Goal: Find specific page/section: Find specific page/section

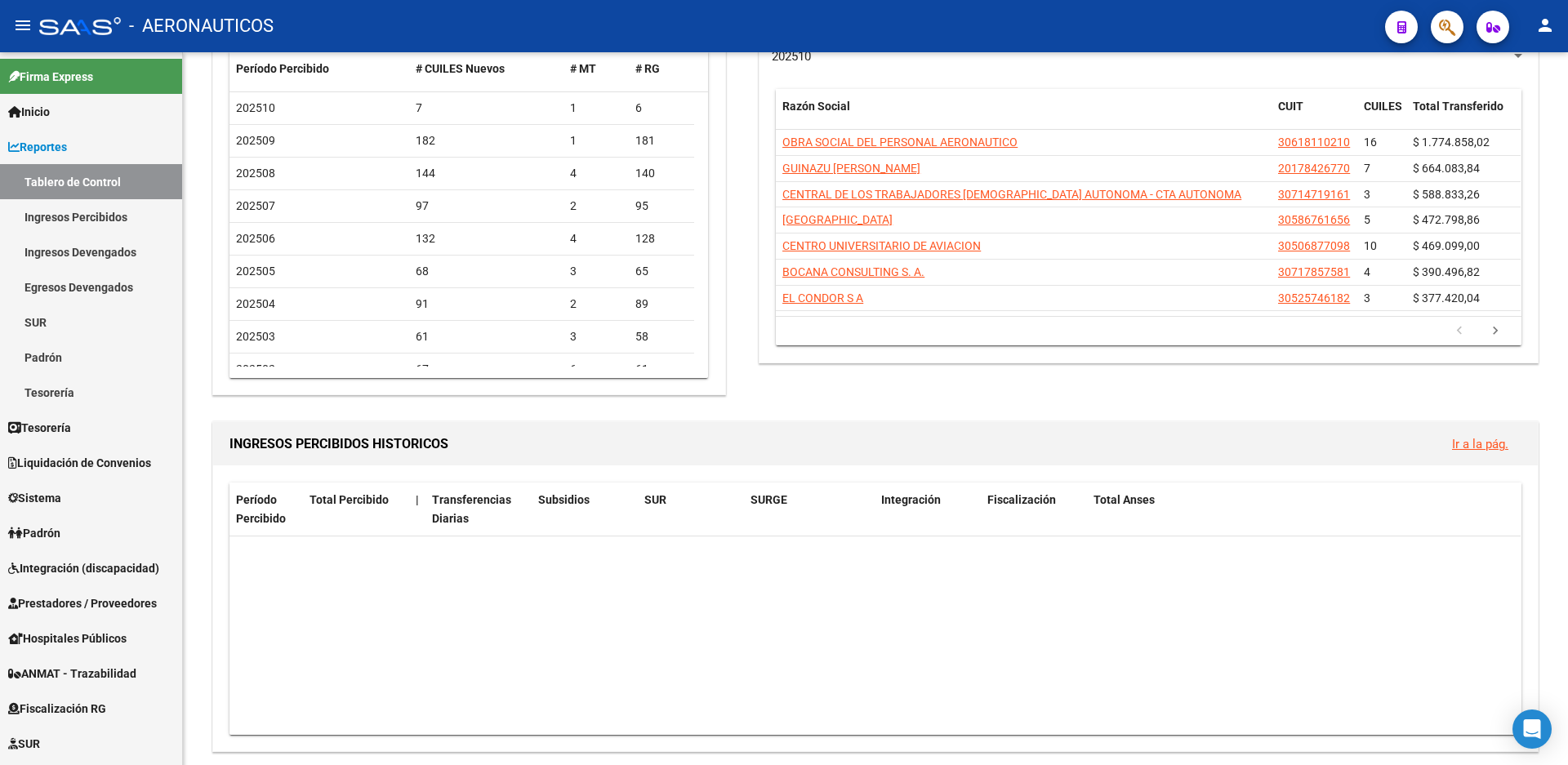
scroll to position [490, 0]
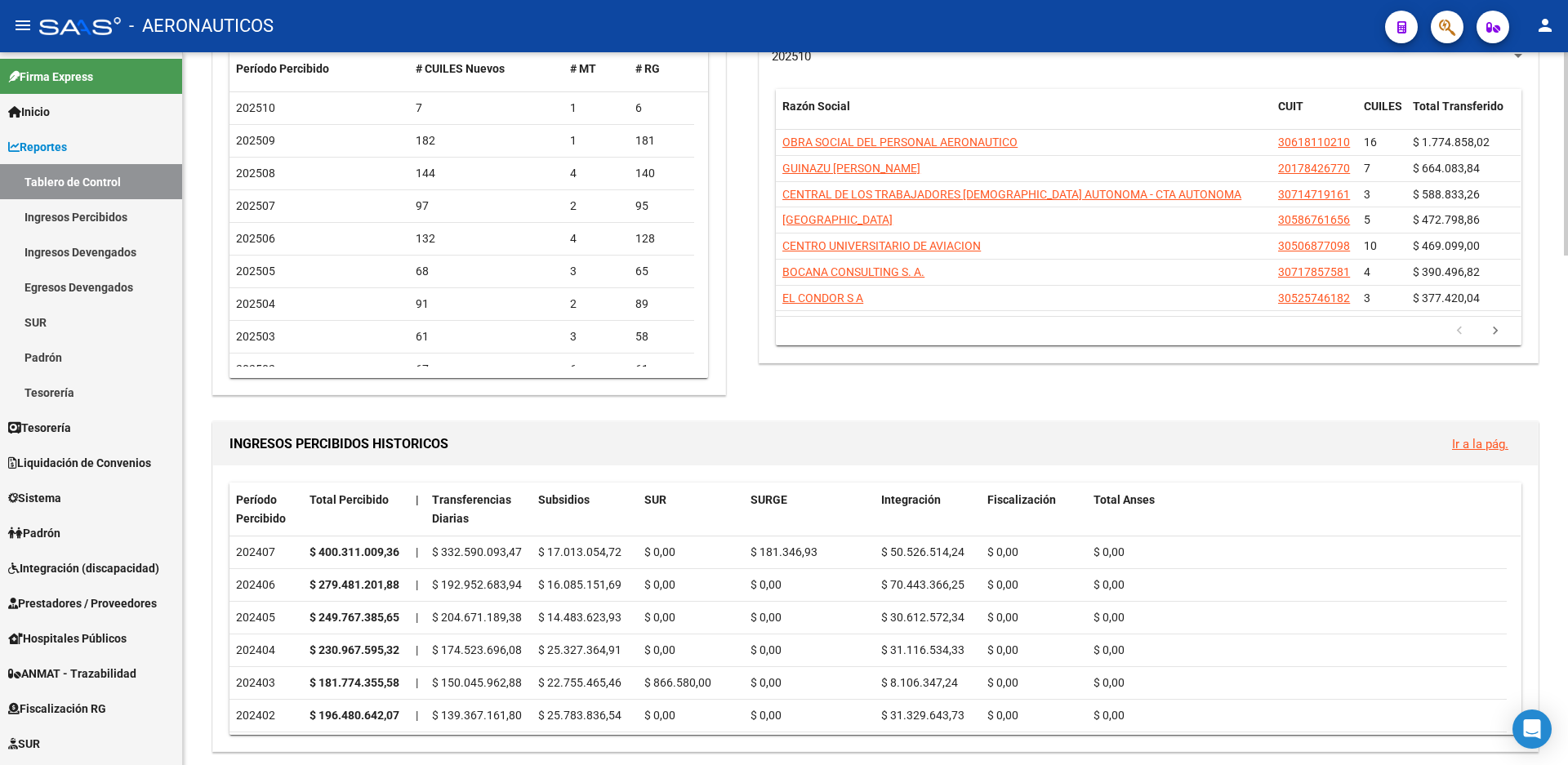
click at [1157, 387] on div "EMPRESAS RG QUE MAS APORTAN Ir a la pág. 202510 Razón Social CUIT CUILES Total …" at bounding box center [1141, 193] width 799 height 412
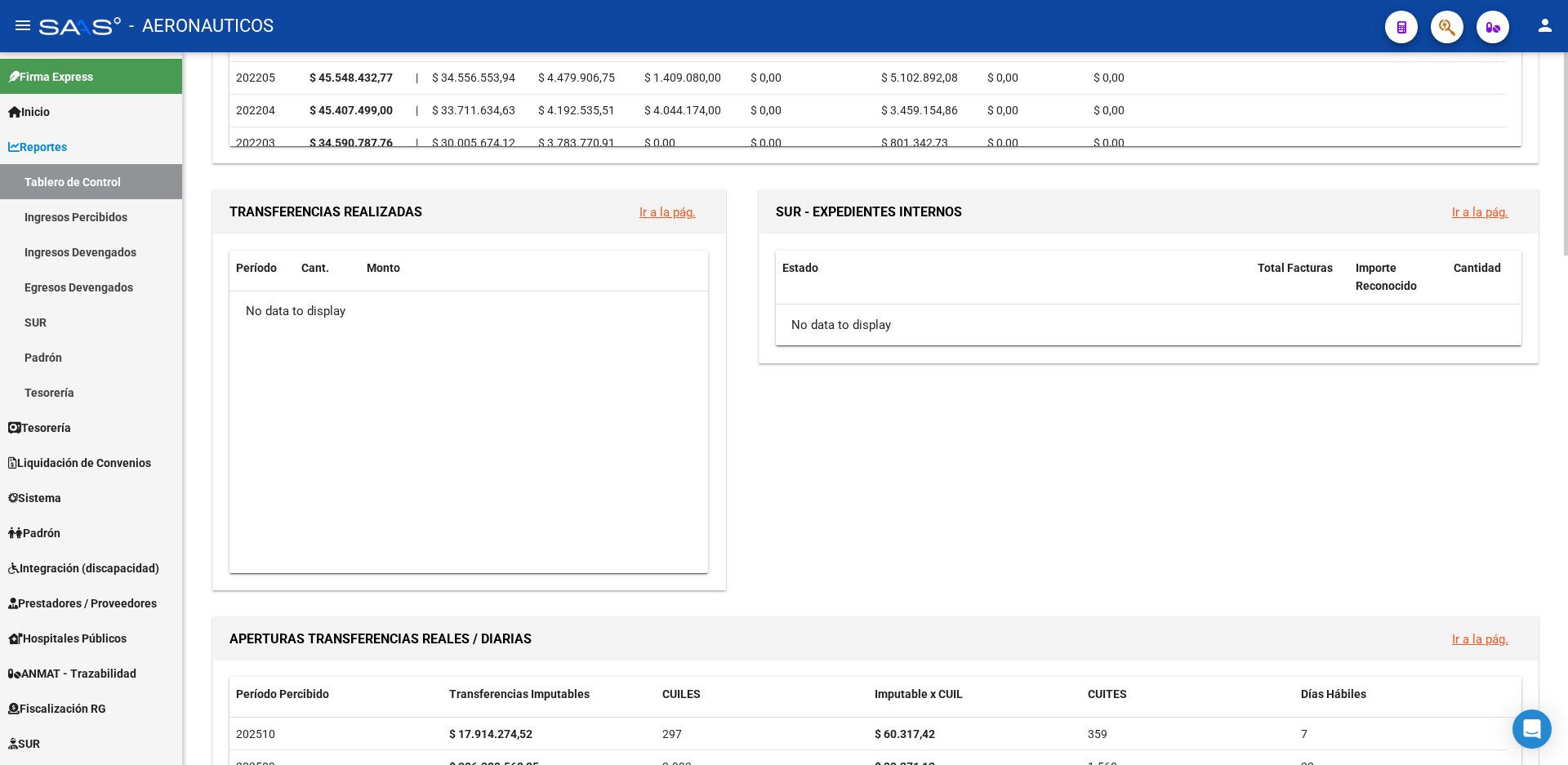
scroll to position [979, 0]
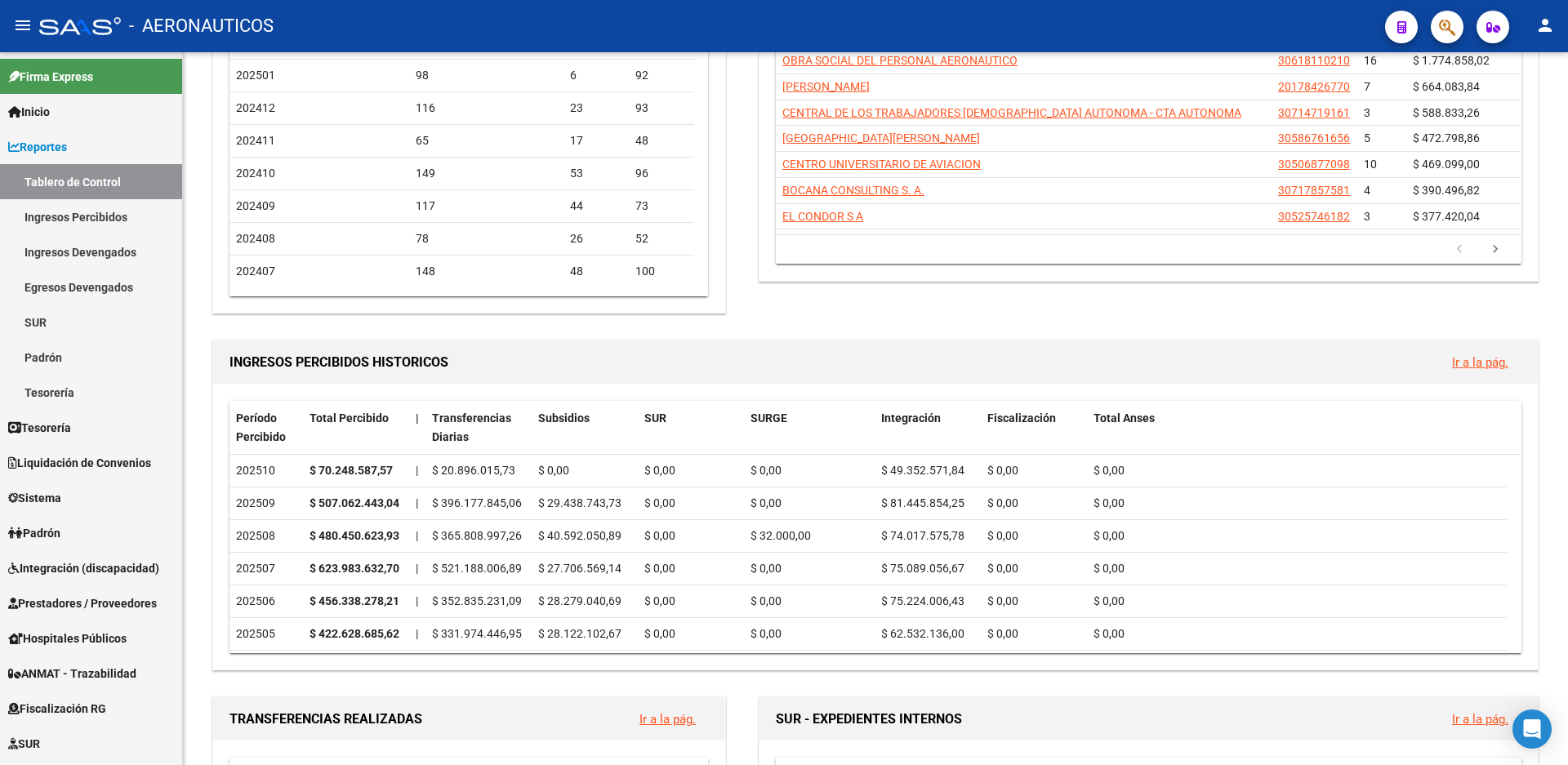
scroll to position [82, 0]
